Goal: Transaction & Acquisition: Purchase product/service

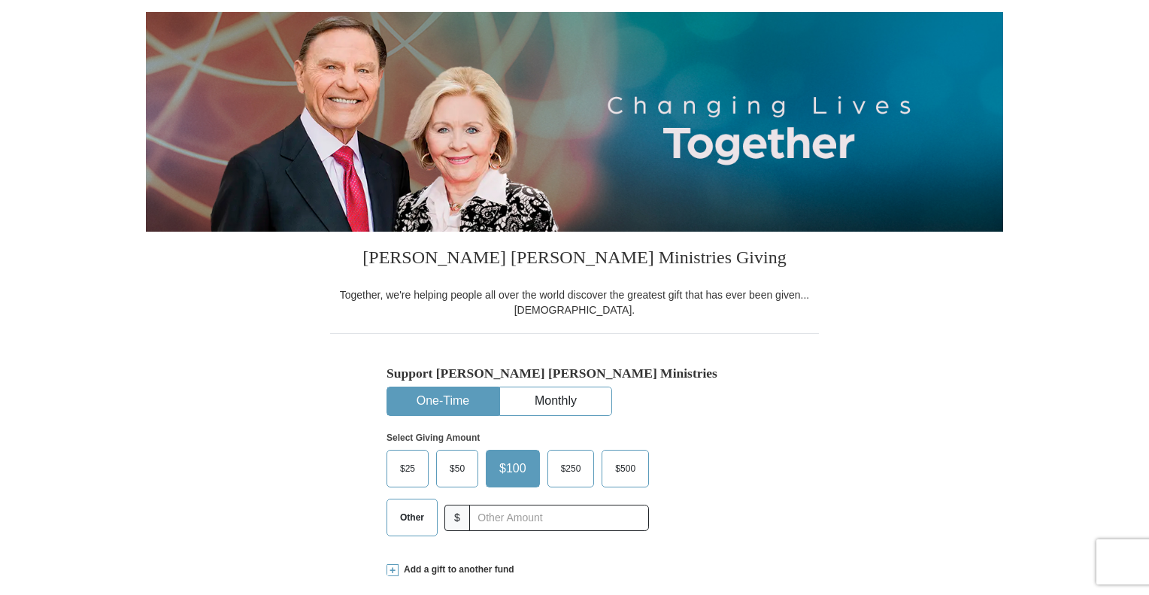
scroll to position [154, 0]
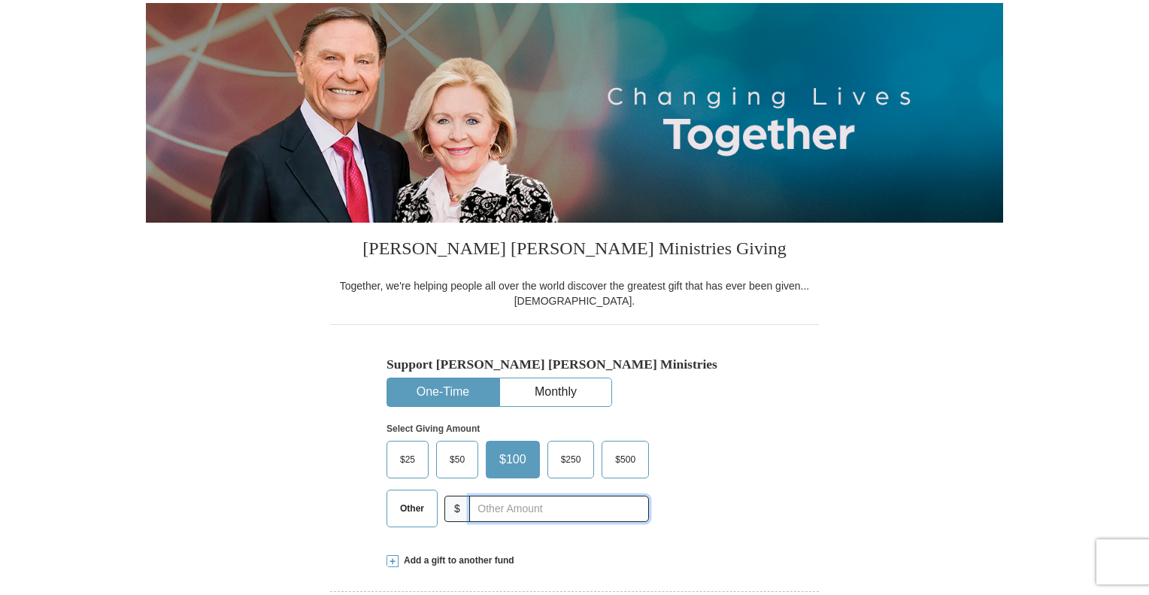
click at [539, 509] on input "text" at bounding box center [559, 508] width 180 height 26
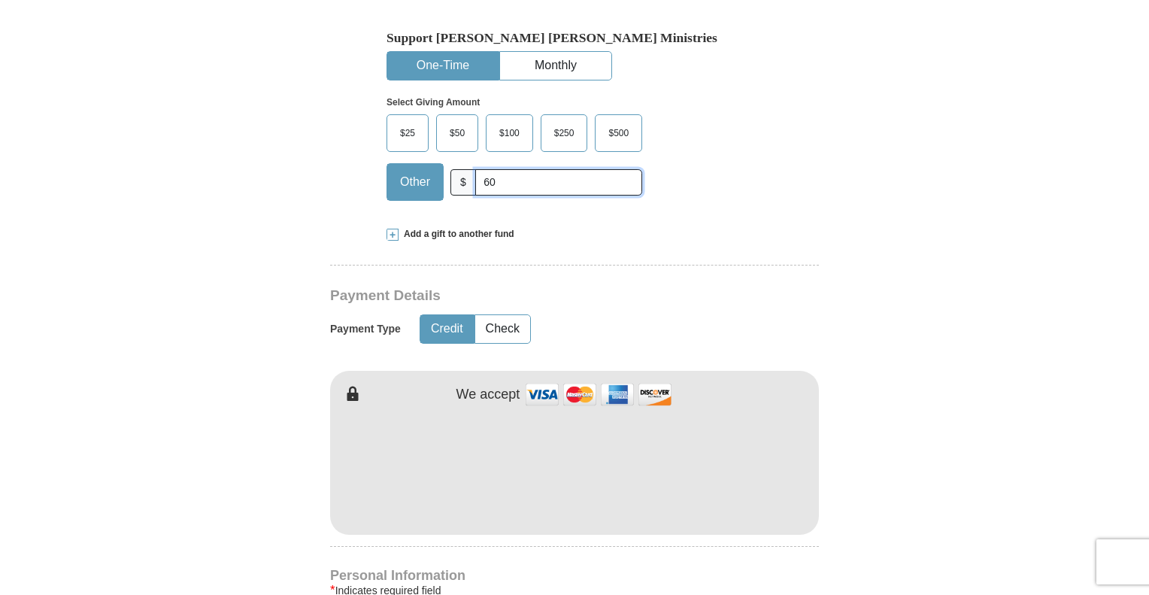
scroll to position [488, 0]
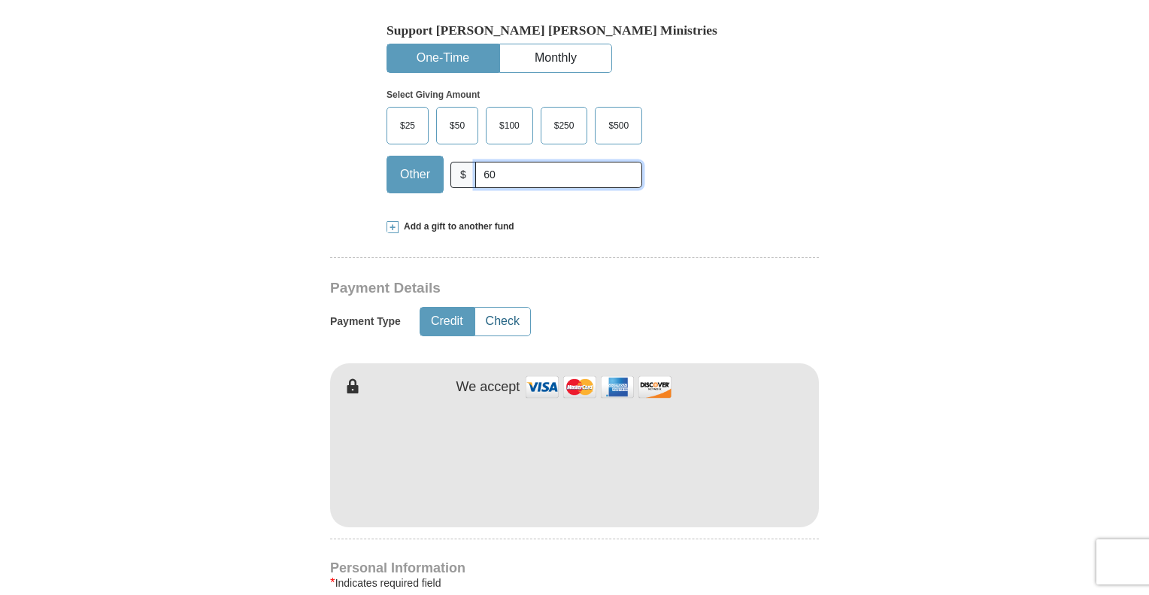
type input "60"
click at [508, 317] on button "Check" at bounding box center [502, 322] width 55 height 28
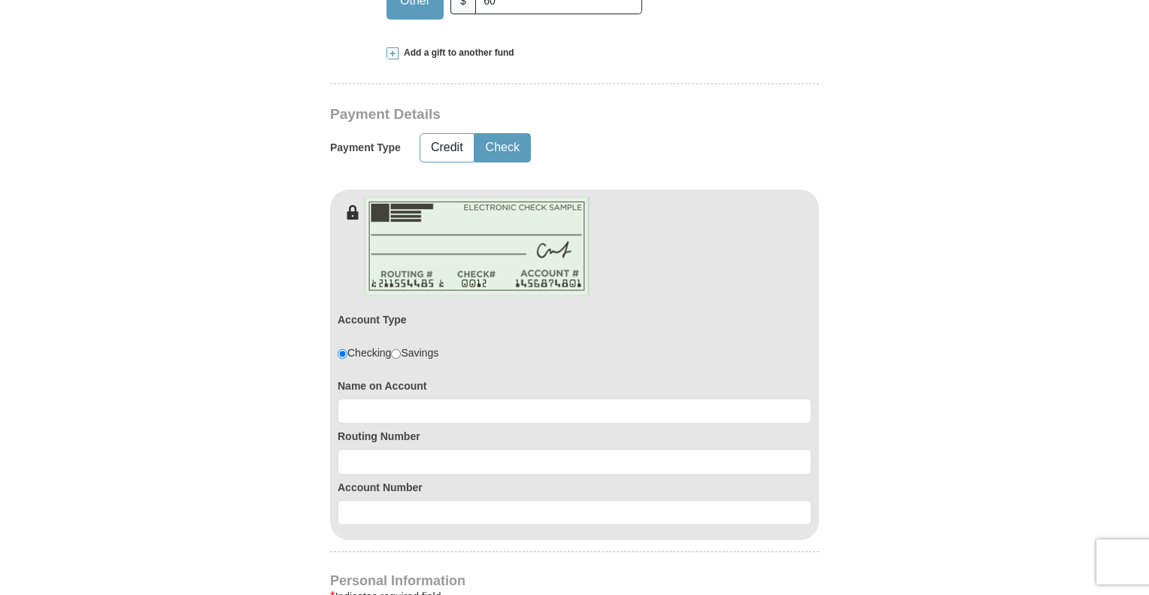
scroll to position [673, 0]
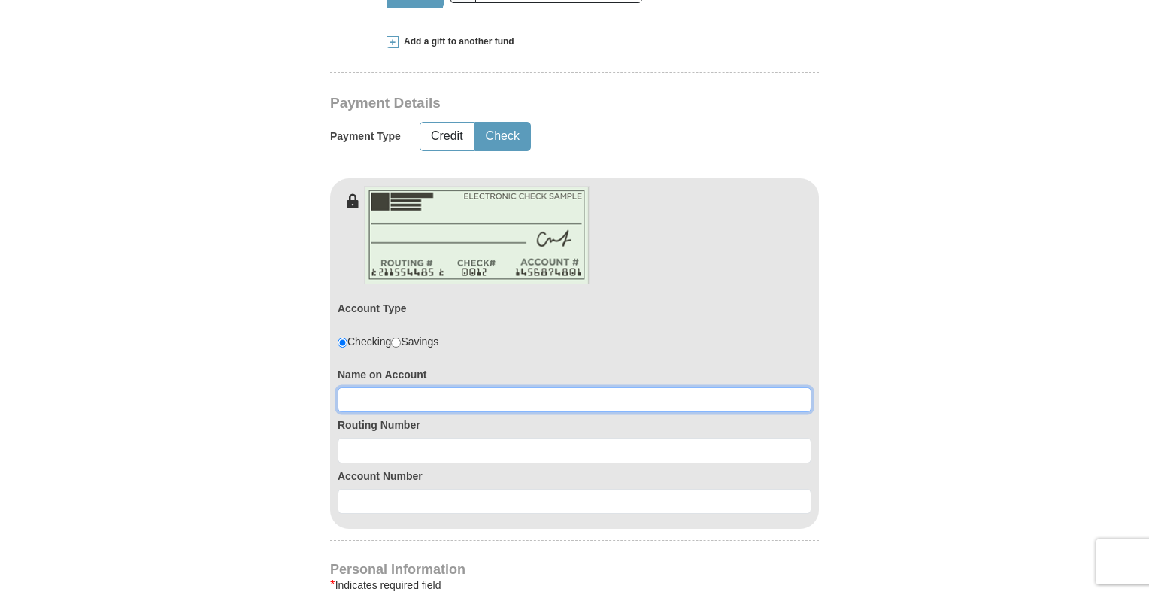
click at [576, 403] on input at bounding box center [575, 400] width 474 height 26
type input "[PERSON_NAME] and [PERSON_NAME]"
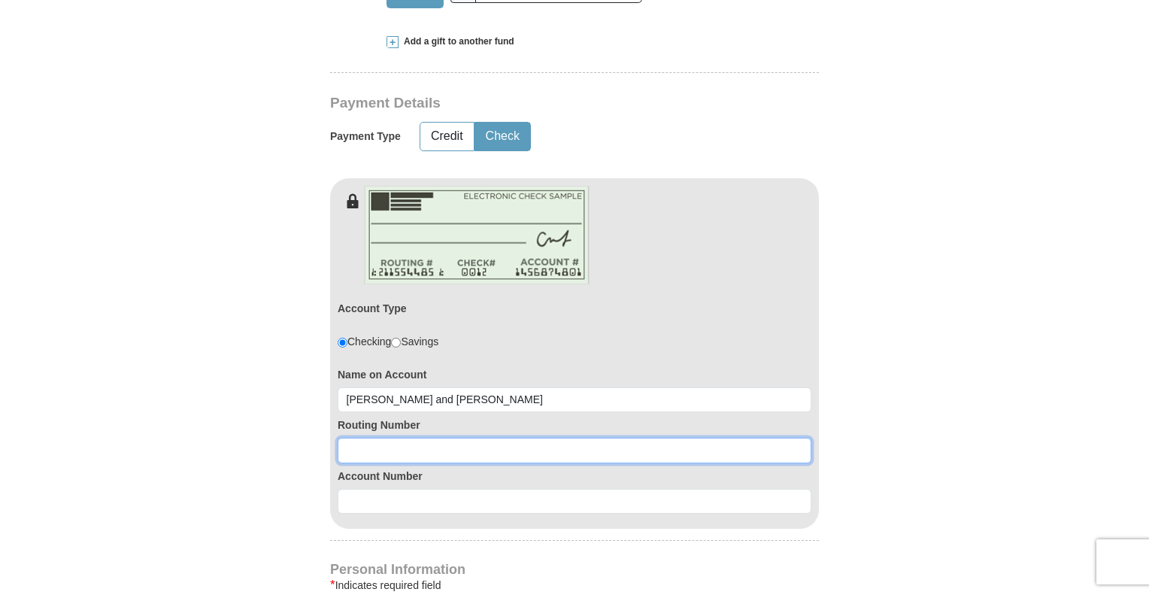
click at [556, 452] on input at bounding box center [575, 451] width 474 height 26
type input "053200983"
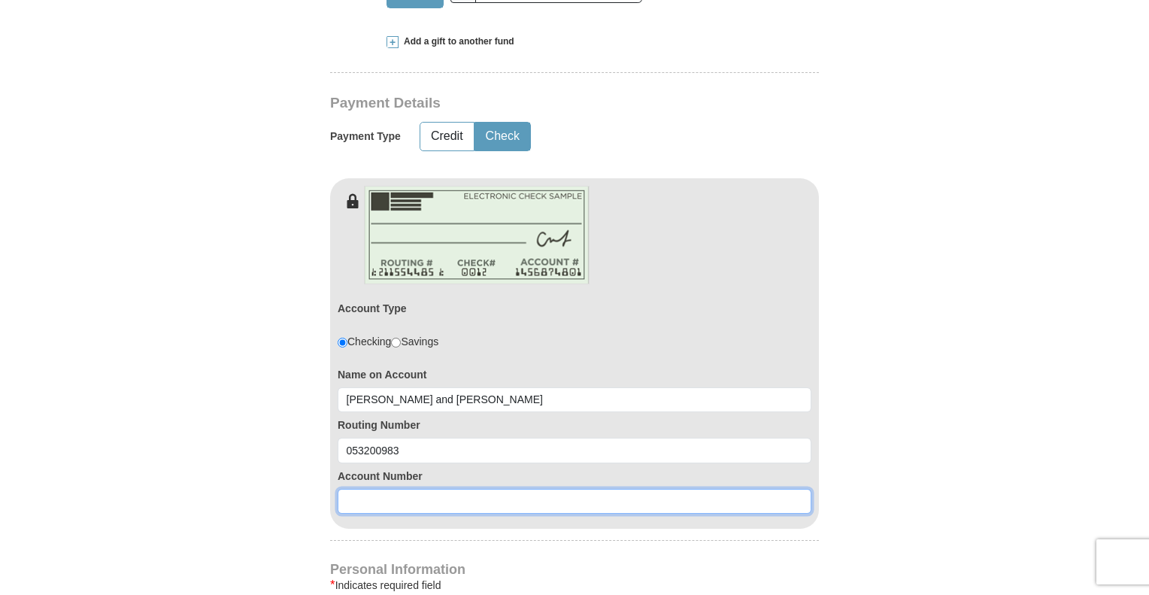
click at [492, 501] on input at bounding box center [575, 502] width 474 height 26
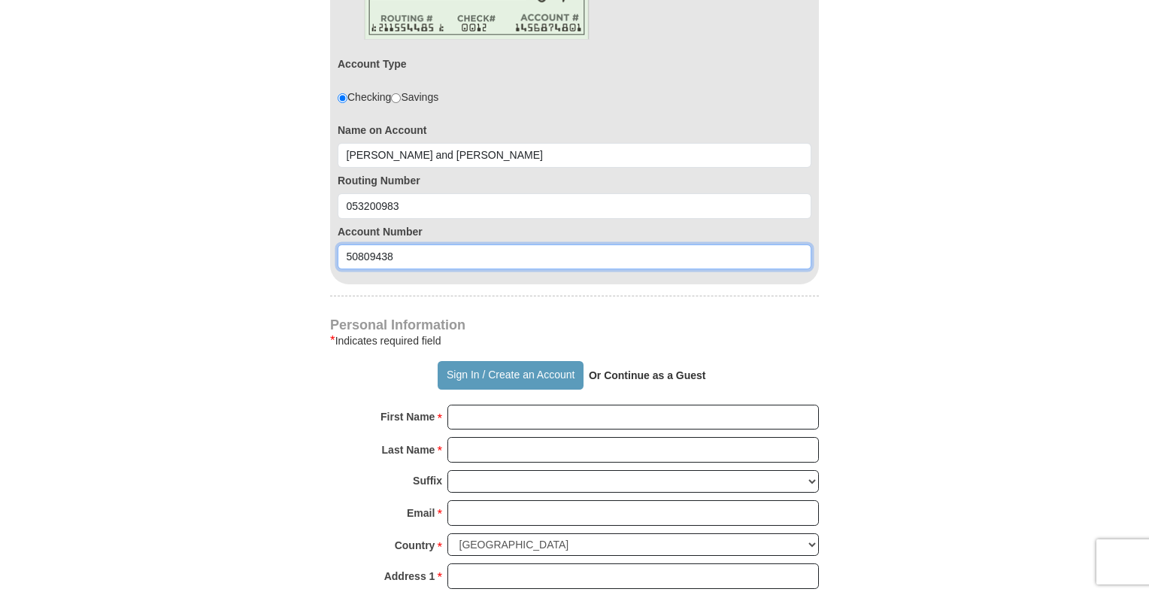
scroll to position [925, 0]
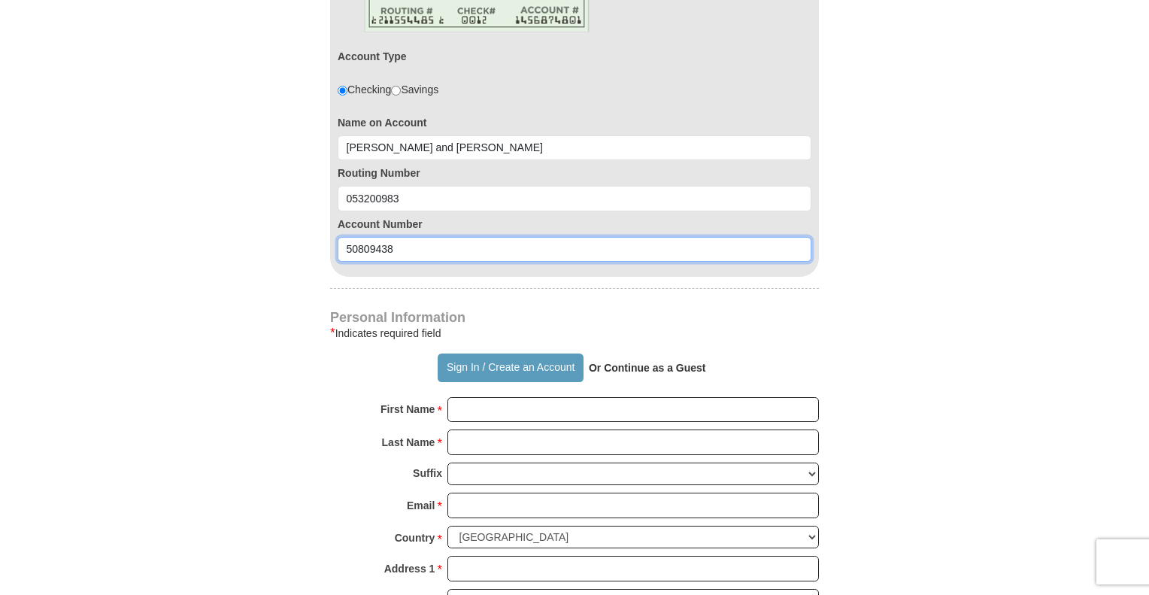
type input "50809438"
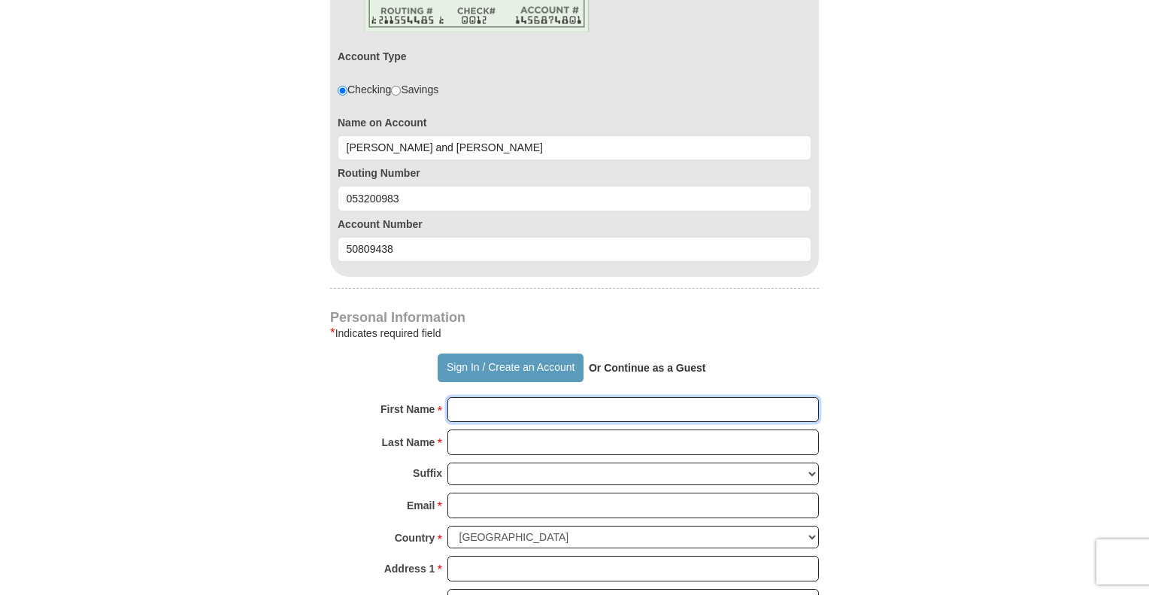
click at [593, 412] on input "First Name *" at bounding box center [632, 410] width 371 height 26
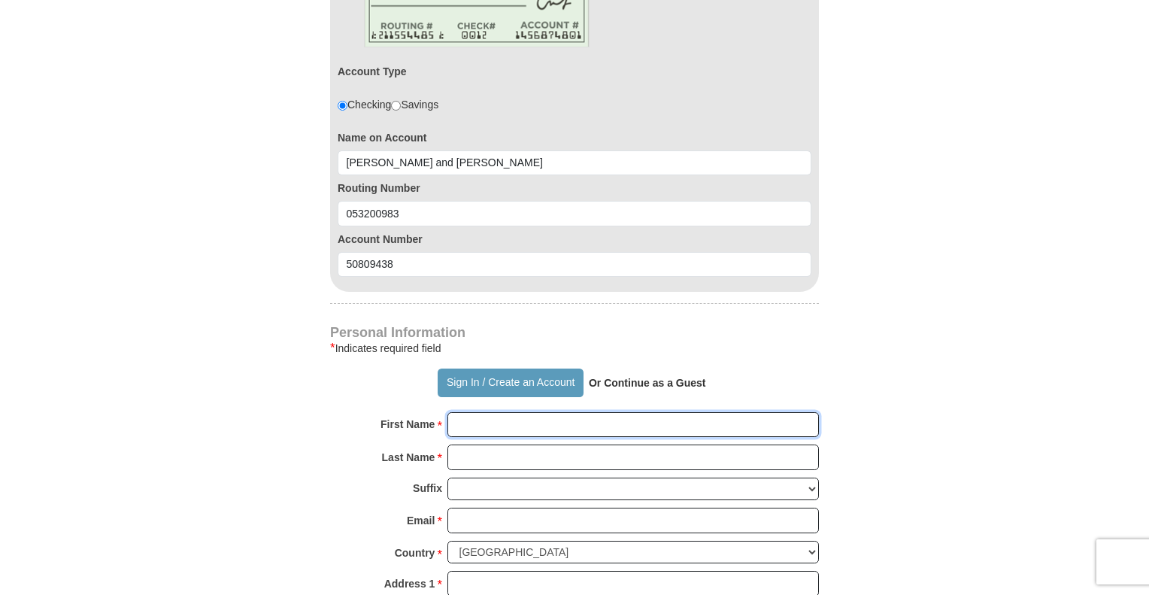
scroll to position [905, 0]
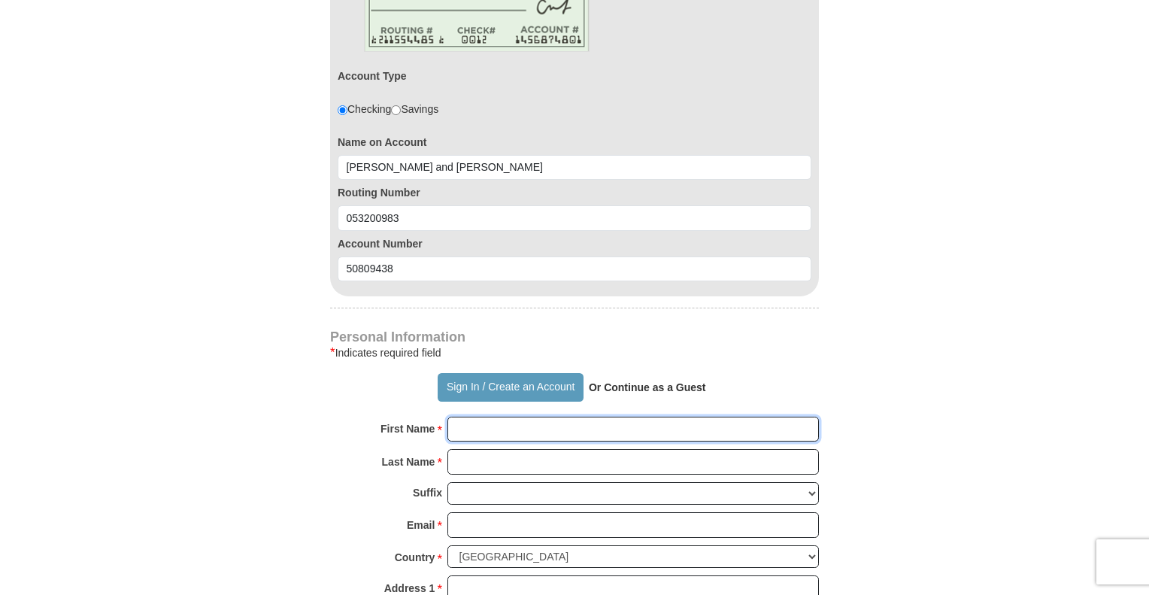
click at [594, 430] on input "First Name *" at bounding box center [632, 430] width 371 height 26
type input "[PERSON_NAME]"
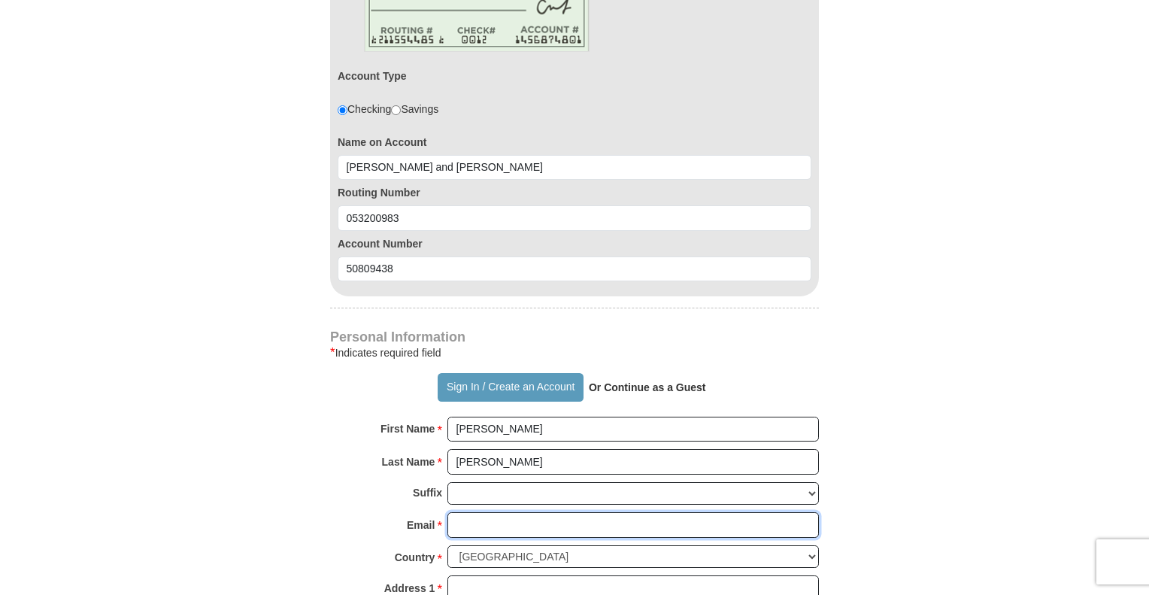
type input "[EMAIL_ADDRESS][DOMAIN_NAME]"
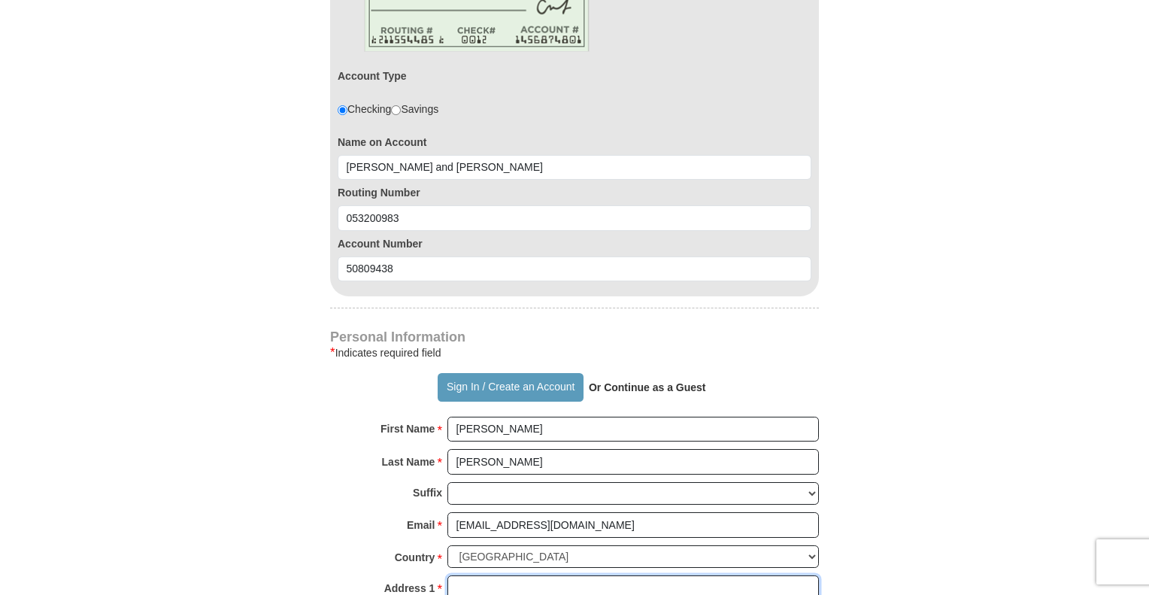
type input "[STREET_ADDRESS]"
type input "[GEOGRAPHIC_DATA]"
select select "SC"
type input "29485"
type input "8439902129"
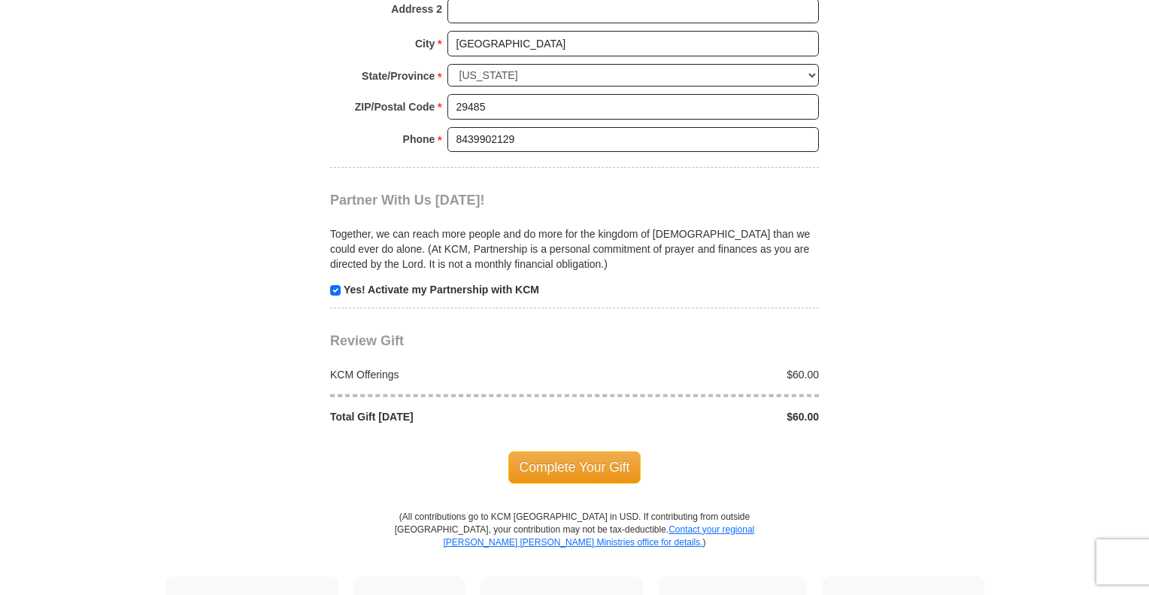
scroll to position [1522, 0]
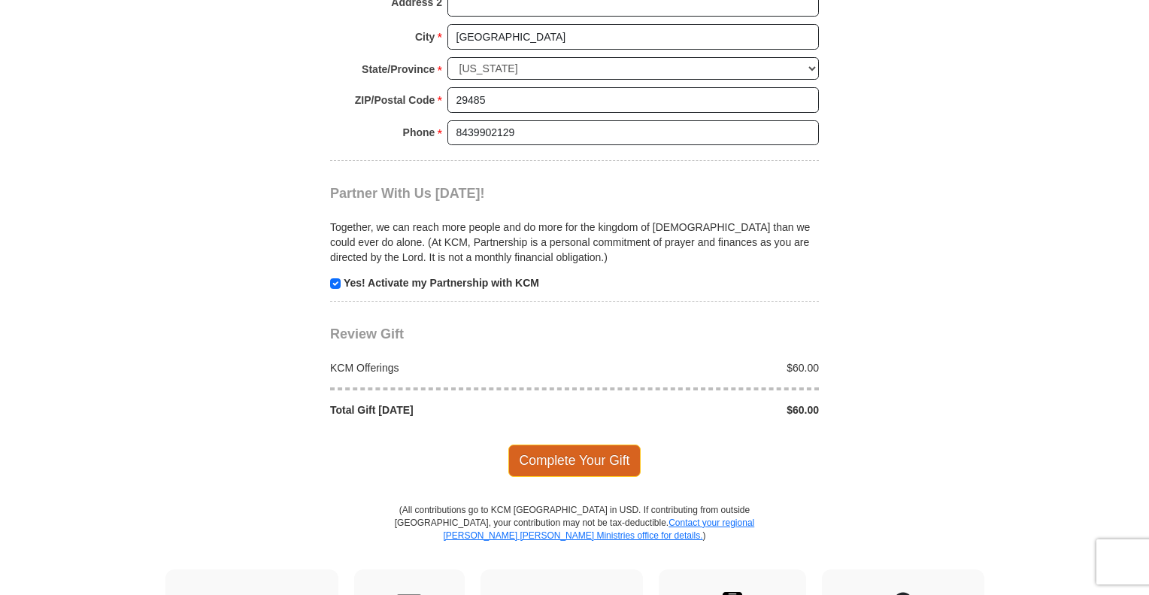
type input "[PERSON_NAME] and [PERSON_NAME]"
click at [589, 454] on span "Complete Your Gift" at bounding box center [574, 460] width 133 height 32
